Goal: Understand process/instructions: Learn how to perform a task or action

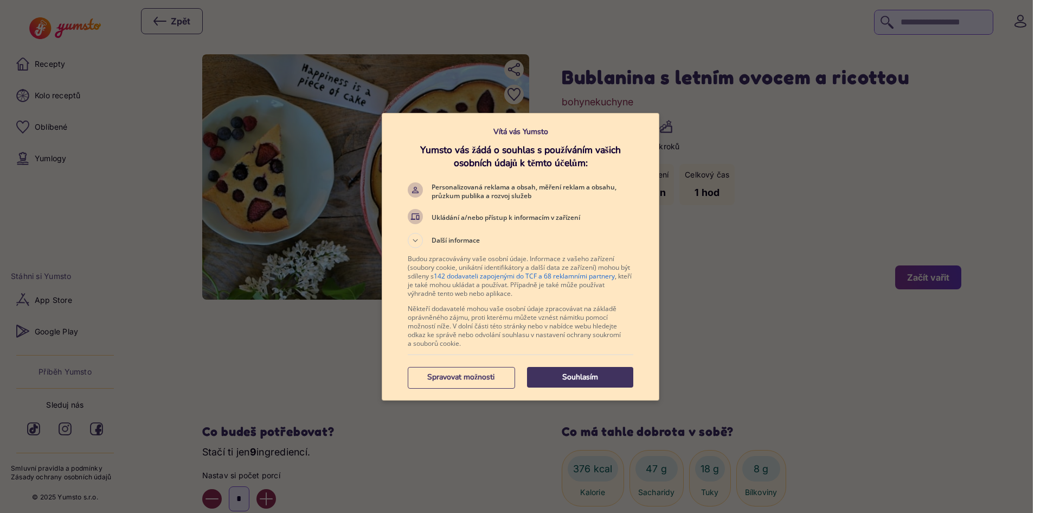
click at [573, 380] on p "Souhlasím" at bounding box center [580, 377] width 106 height 11
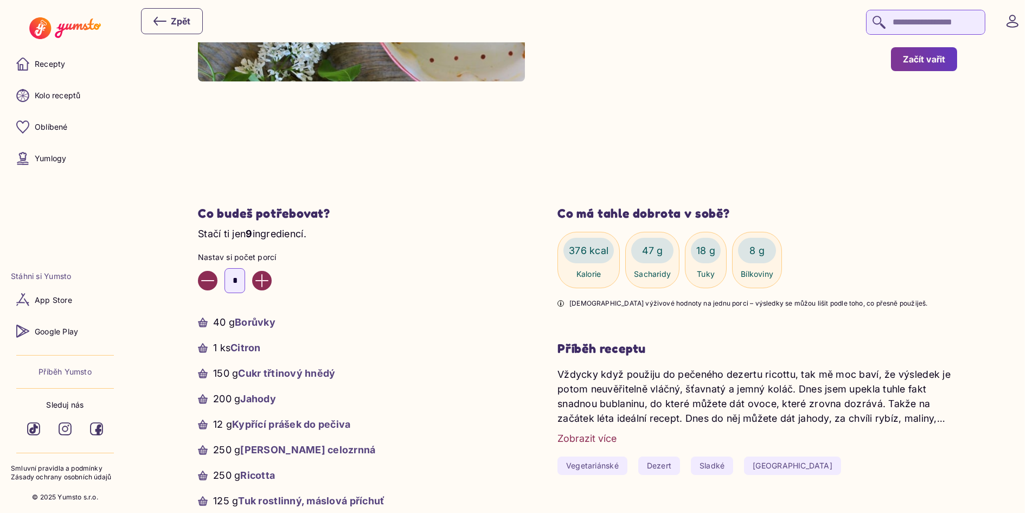
scroll to position [271, 0]
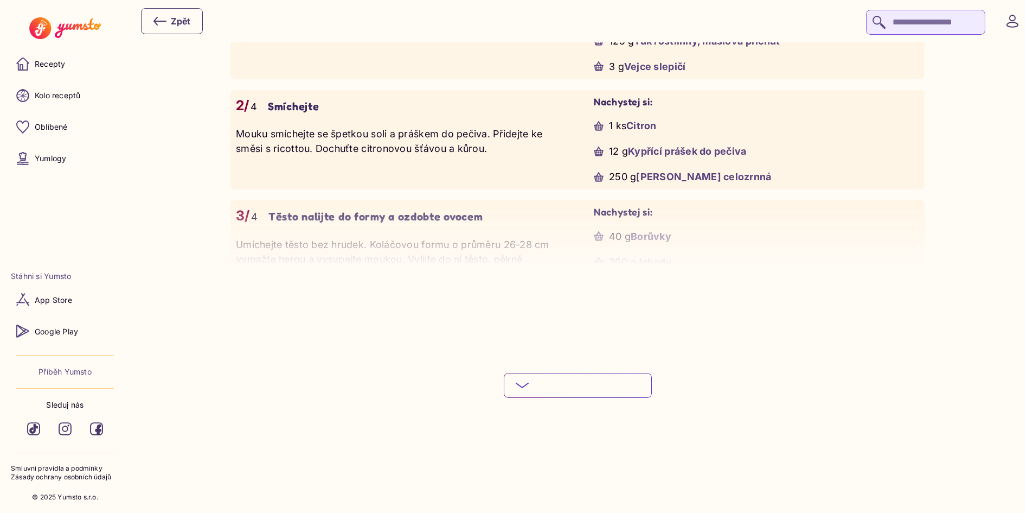
scroll to position [1031, 0]
click at [557, 397] on button "Podívej se na celý postup" at bounding box center [578, 384] width 148 height 25
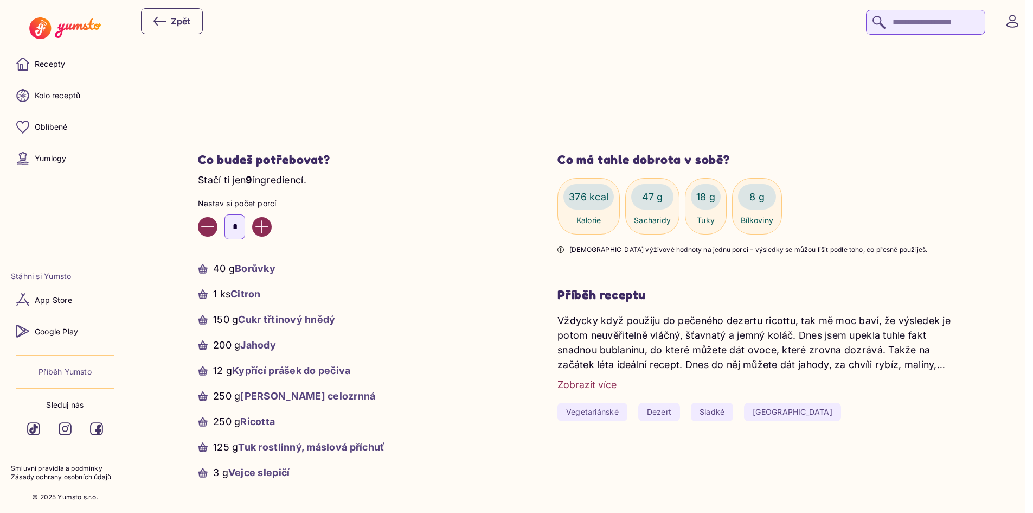
scroll to position [271, 0]
